Goal: Task Accomplishment & Management: Complete application form

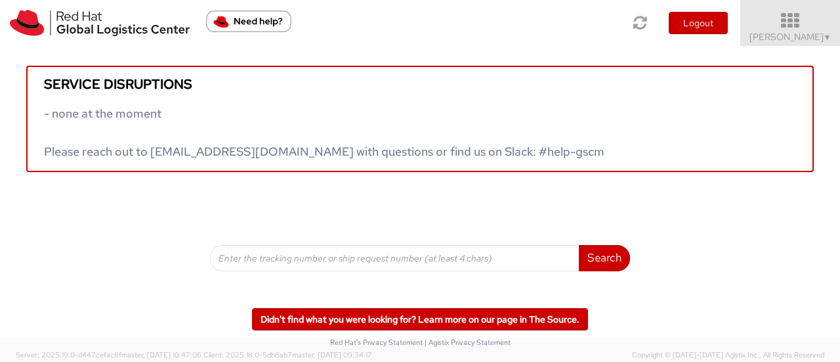
click at [809, 41] on span "Sharvari Gholap ▼" at bounding box center [791, 37] width 82 height 12
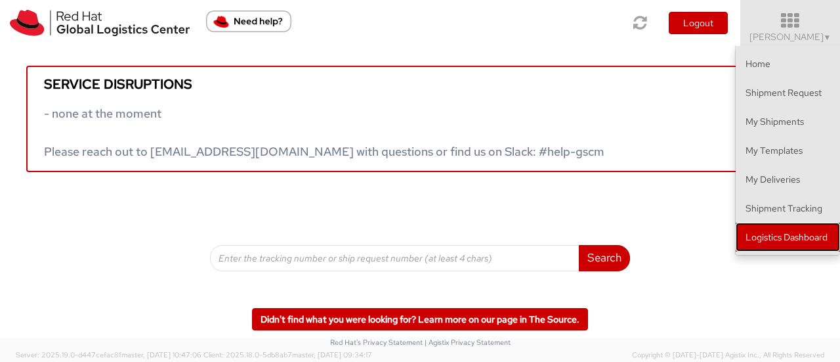
click at [802, 234] on link "Logistics Dashboard" at bounding box center [788, 237] width 104 height 29
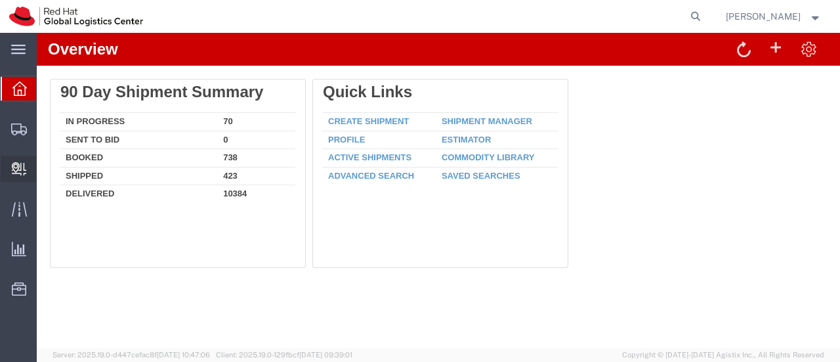
click at [45, 174] on span "Internal Delivery" at bounding box center [40, 169] width 9 height 26
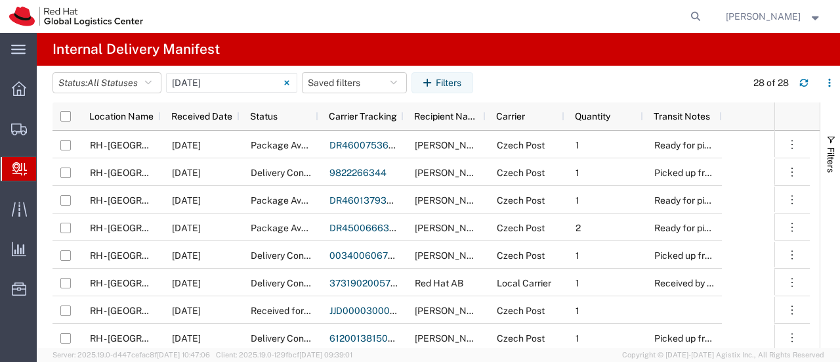
click at [0, 0] on span "Create Delivery" at bounding box center [0, 0] width 0 height 0
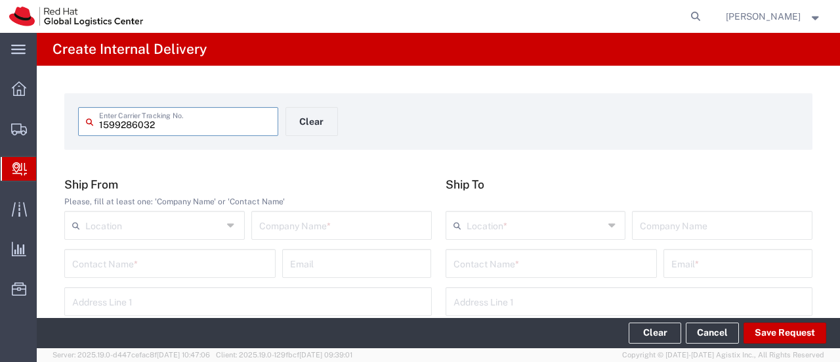
type input "1599286032"
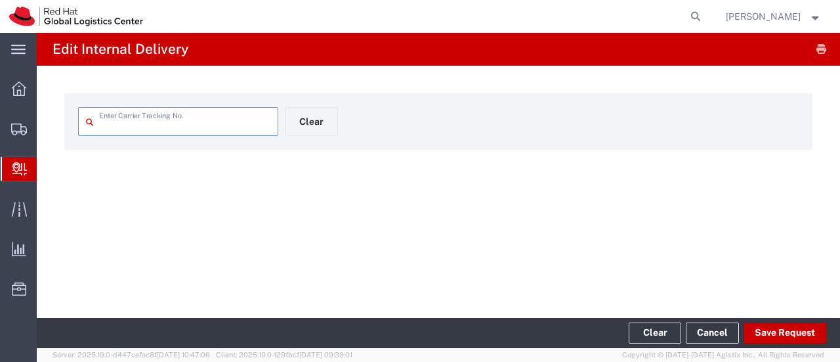
type input "1599286032"
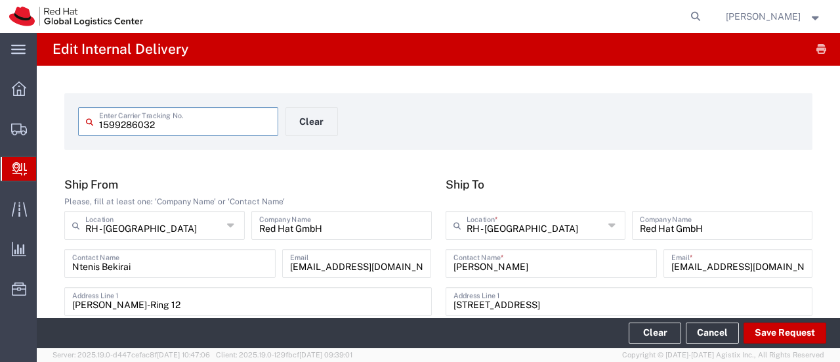
type input "Domestic Express"
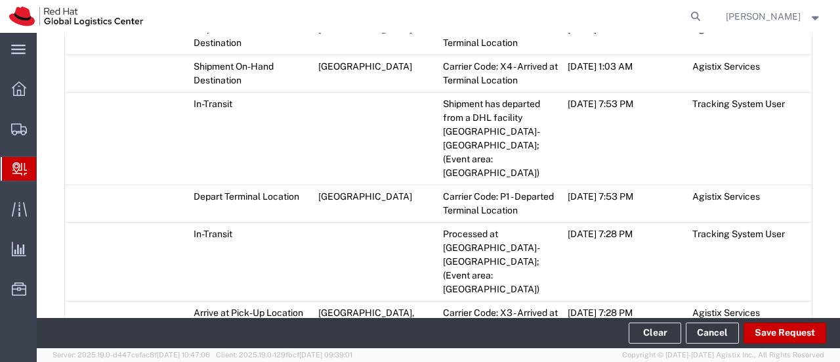
scroll to position [1331, 0]
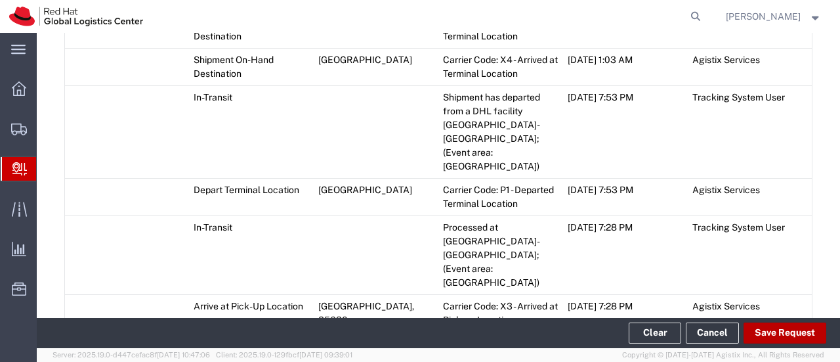
click at [785, 324] on button "Save Request" at bounding box center [785, 332] width 83 height 21
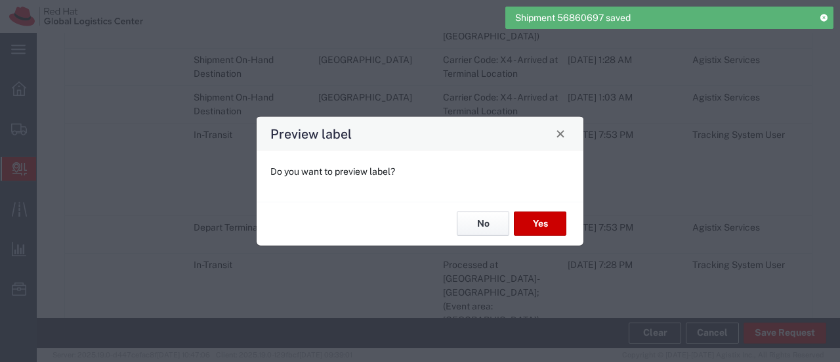
click at [480, 228] on button "No" at bounding box center [483, 223] width 53 height 24
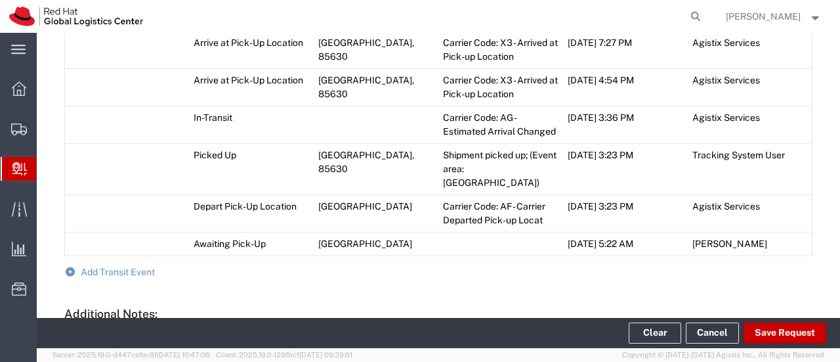
scroll to position [1691, 0]
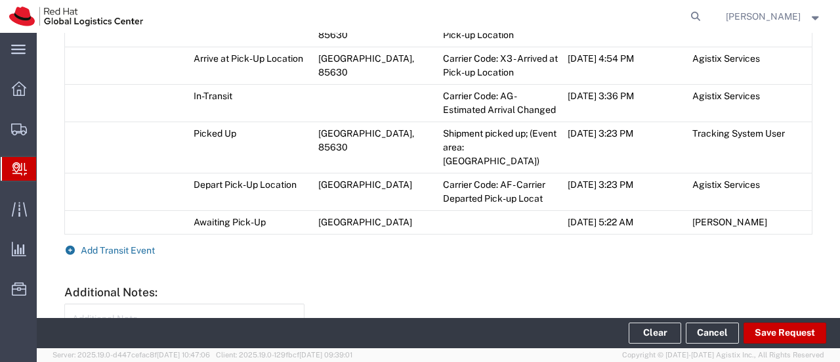
click at [81, 245] on span "Add Transit Event" at bounding box center [118, 250] width 74 height 11
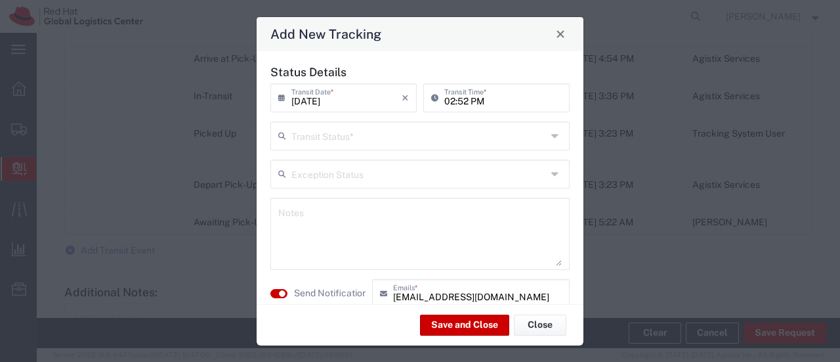
click at [335, 140] on input "text" at bounding box center [419, 134] width 255 height 23
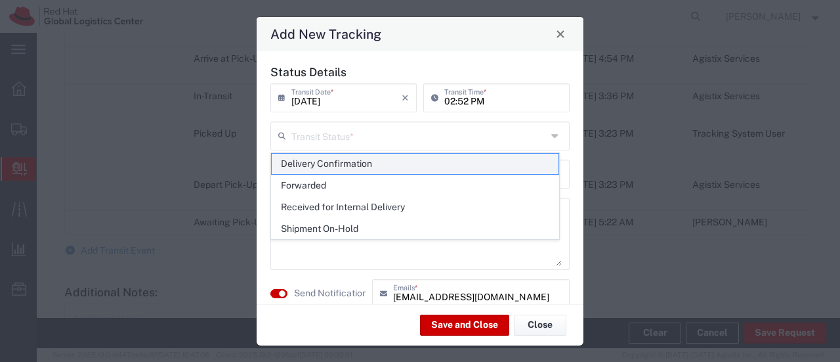
click at [337, 158] on span "Delivery Confirmation" at bounding box center [415, 164] width 287 height 20
type input "Delivery Confirmation"
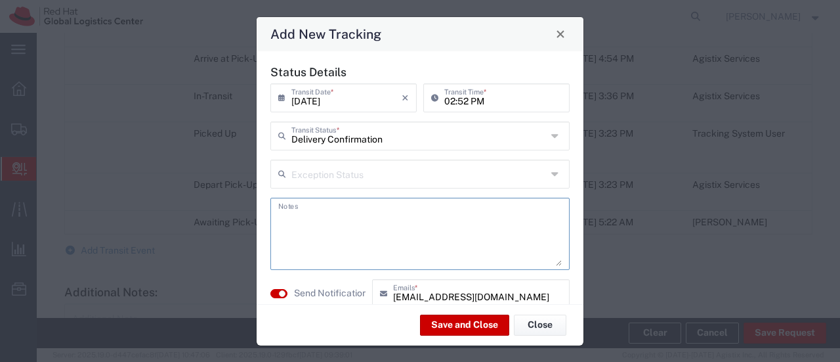
click at [331, 208] on textarea at bounding box center [420, 234] width 284 height 64
type textarea "Received by Sharvari Gholap"
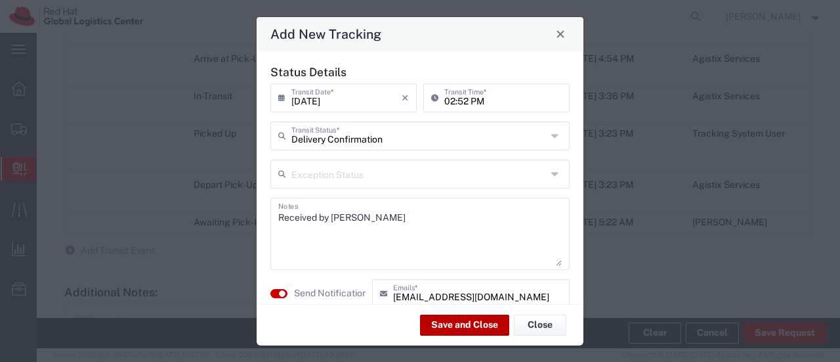
click at [448, 329] on button "Save and Close" at bounding box center [464, 324] width 89 height 21
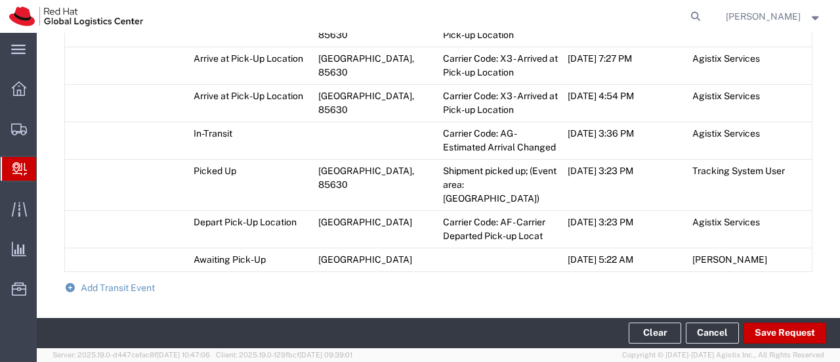
scroll to position [1728, 0]
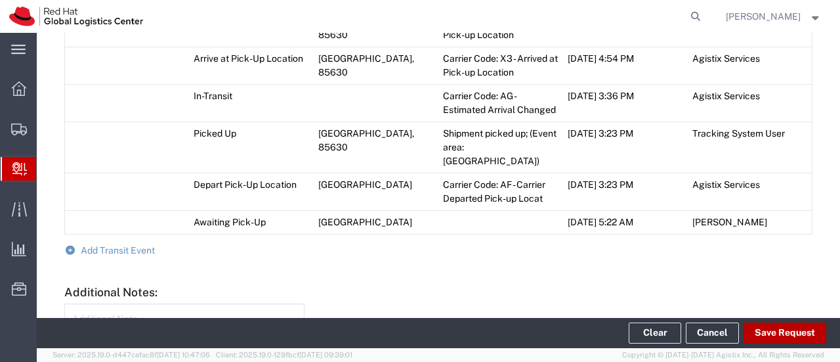
click at [764, 328] on button "Save Request" at bounding box center [785, 332] width 83 height 21
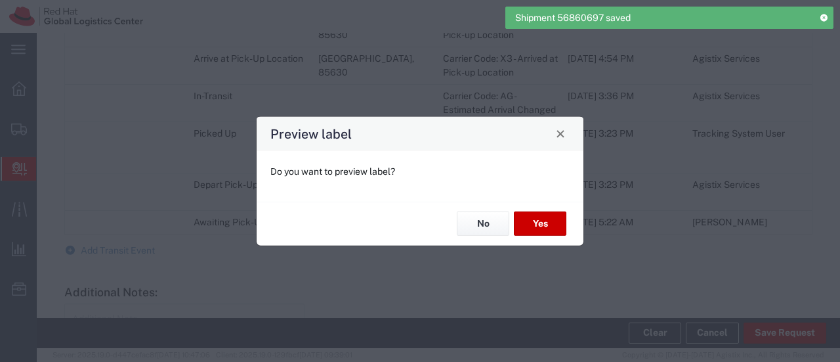
type input "Domestic Express"
click at [483, 219] on button "No" at bounding box center [483, 223] width 53 height 24
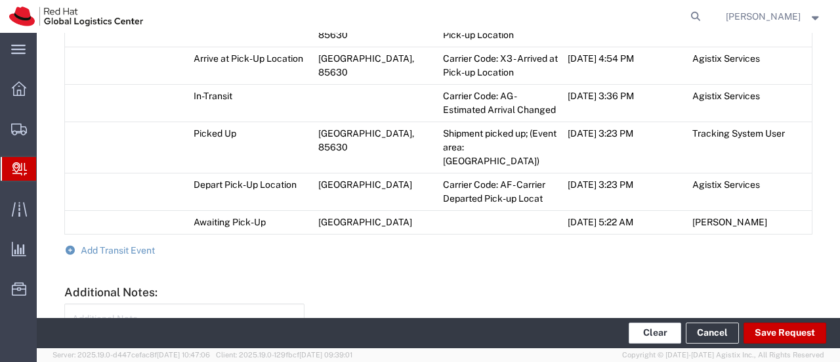
click at [666, 342] on button "Clear" at bounding box center [655, 332] width 53 height 21
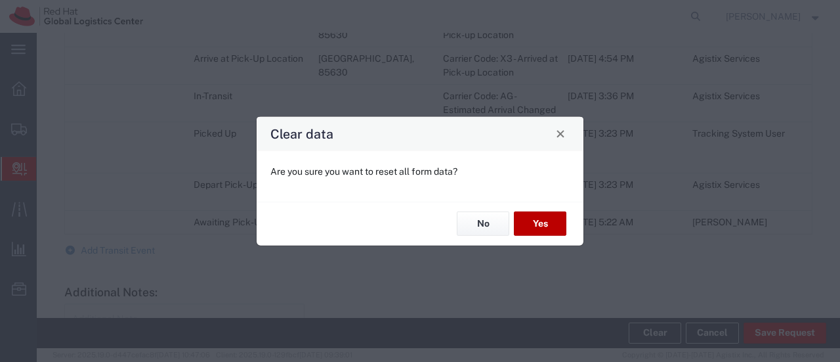
click at [546, 219] on button "Yes" at bounding box center [540, 223] width 53 height 24
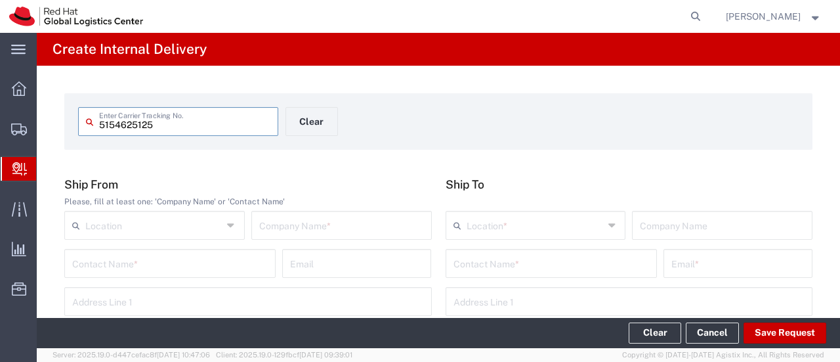
type input "5154625125"
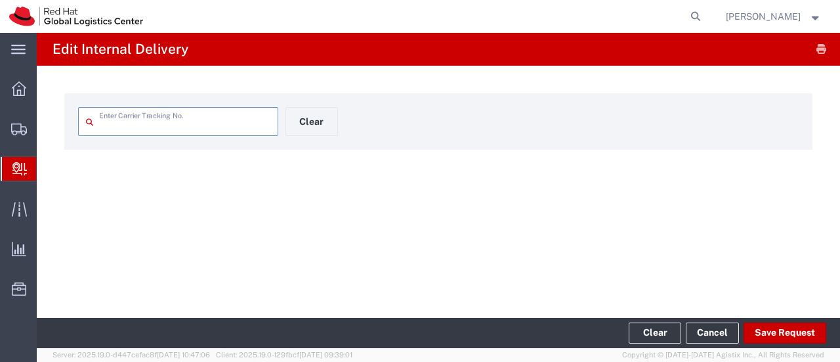
type input "5154625125"
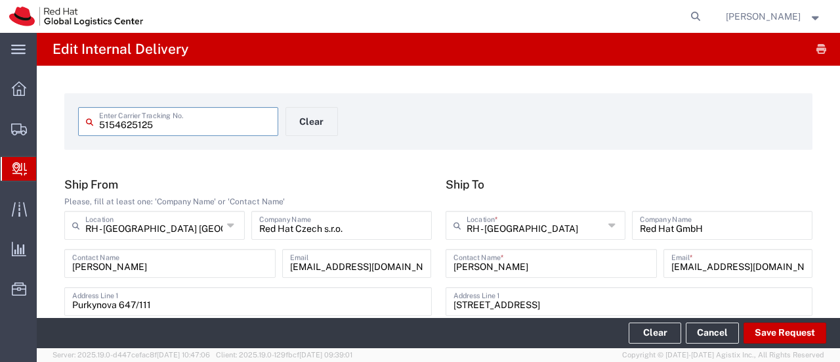
type input "Your Packaging"
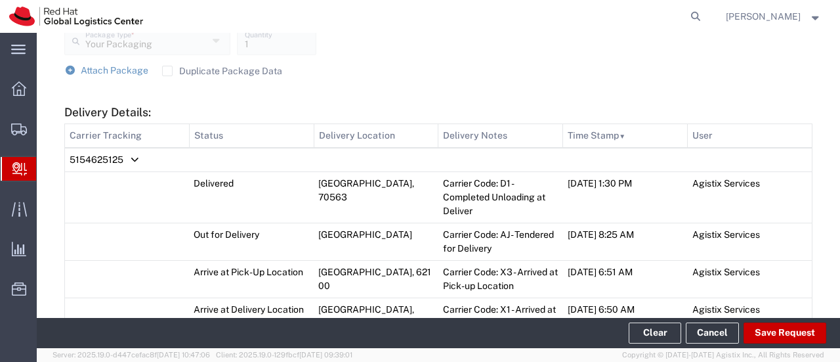
scroll to position [584, 0]
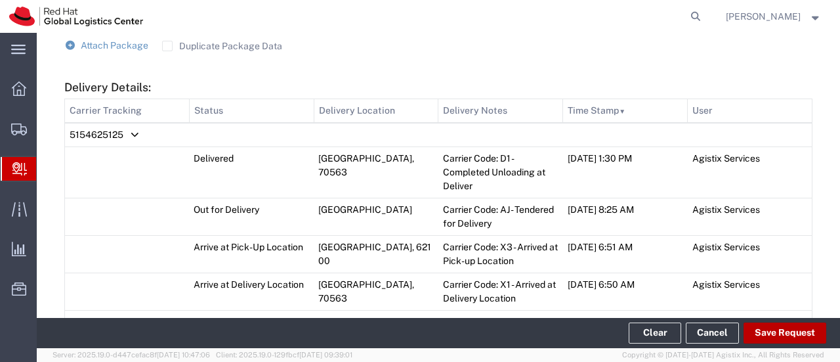
click at [777, 330] on button "Save Request" at bounding box center [785, 332] width 83 height 21
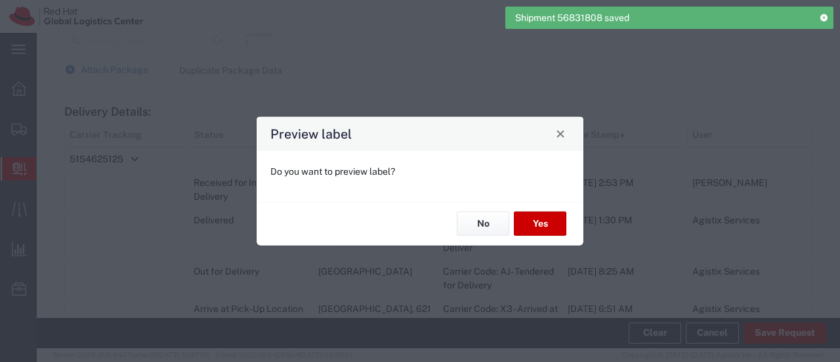
scroll to position [608, 0]
type input "Your Packaging"
click at [486, 227] on button "No" at bounding box center [483, 223] width 53 height 24
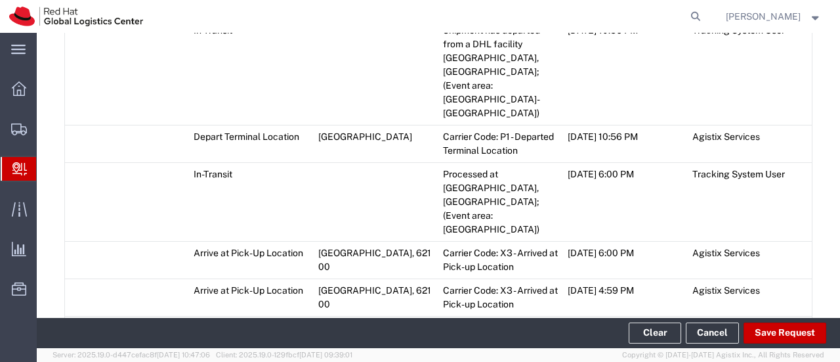
scroll to position [1950, 0]
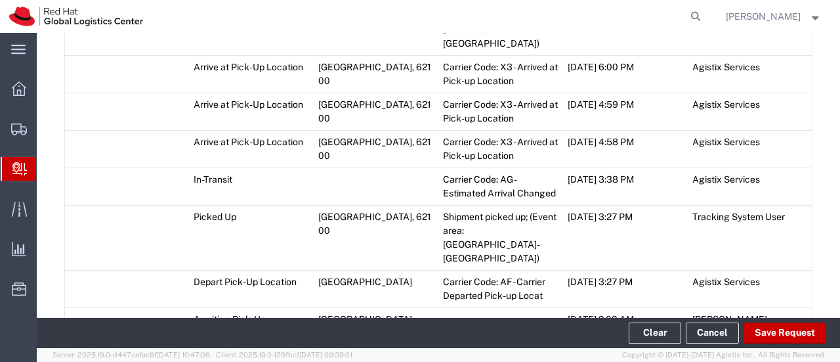
click at [107, 342] on span "Add Transit Event" at bounding box center [118, 347] width 74 height 11
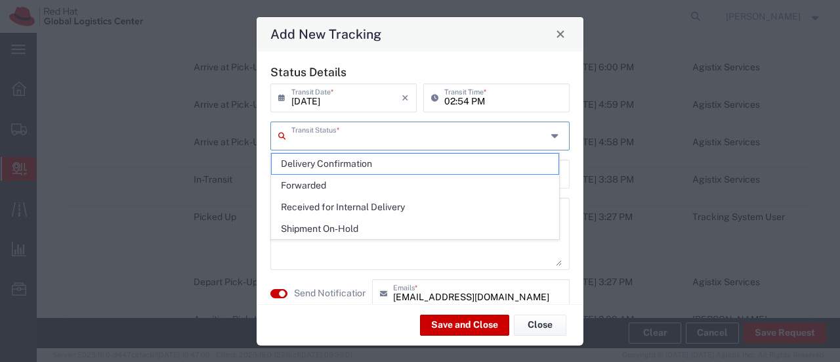
click at [351, 140] on input "text" at bounding box center [419, 134] width 255 height 23
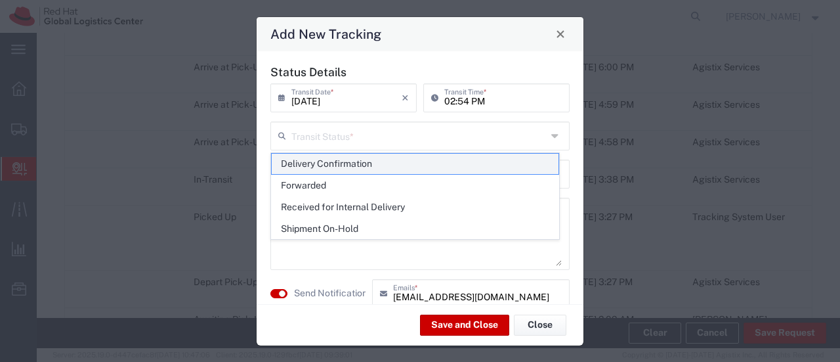
click at [351, 163] on span "Delivery Confirmation" at bounding box center [415, 164] width 287 height 20
type input "Delivery Confirmation"
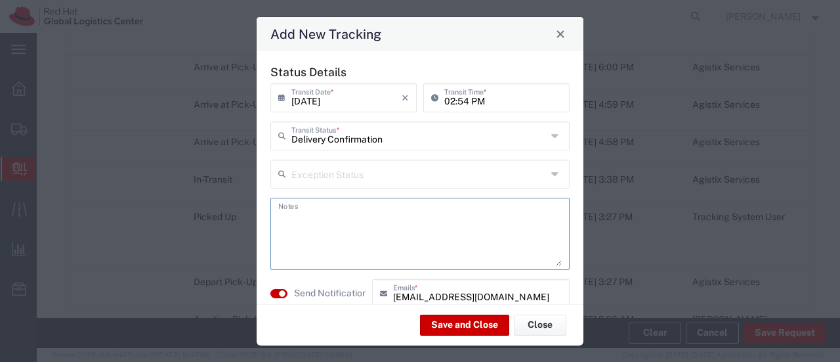
click at [335, 205] on textarea at bounding box center [420, 234] width 284 height 64
type textarea "Received by Michael Stefaniuc on 18th September 2025"
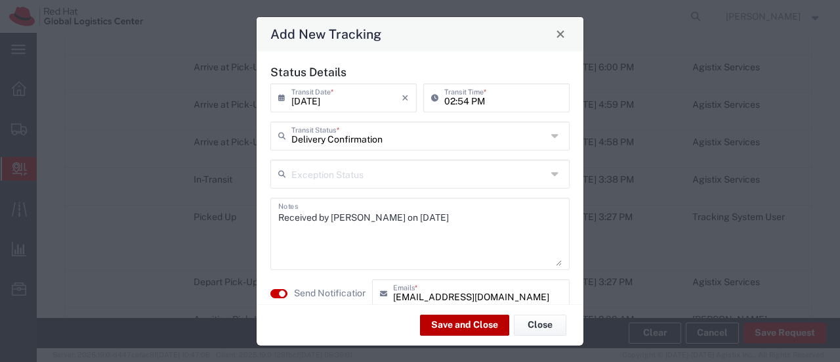
click at [456, 321] on button "Save and Close" at bounding box center [464, 324] width 89 height 21
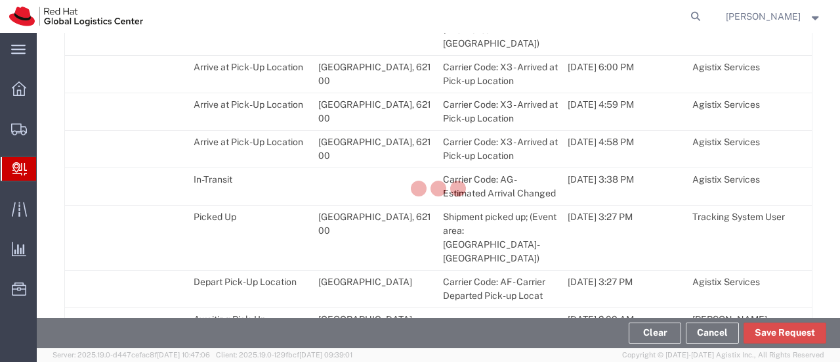
scroll to position [2001, 0]
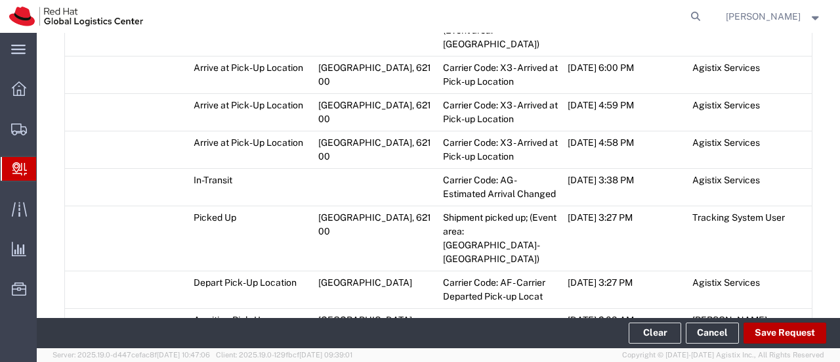
click at [760, 336] on button "Save Request" at bounding box center [785, 332] width 83 height 21
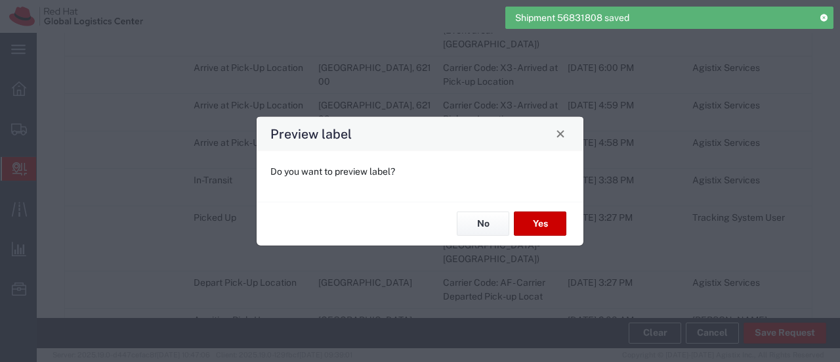
type input "Your Packaging"
click at [478, 224] on button "No" at bounding box center [483, 223] width 53 height 24
